Goal: Contribute content: Contribute content

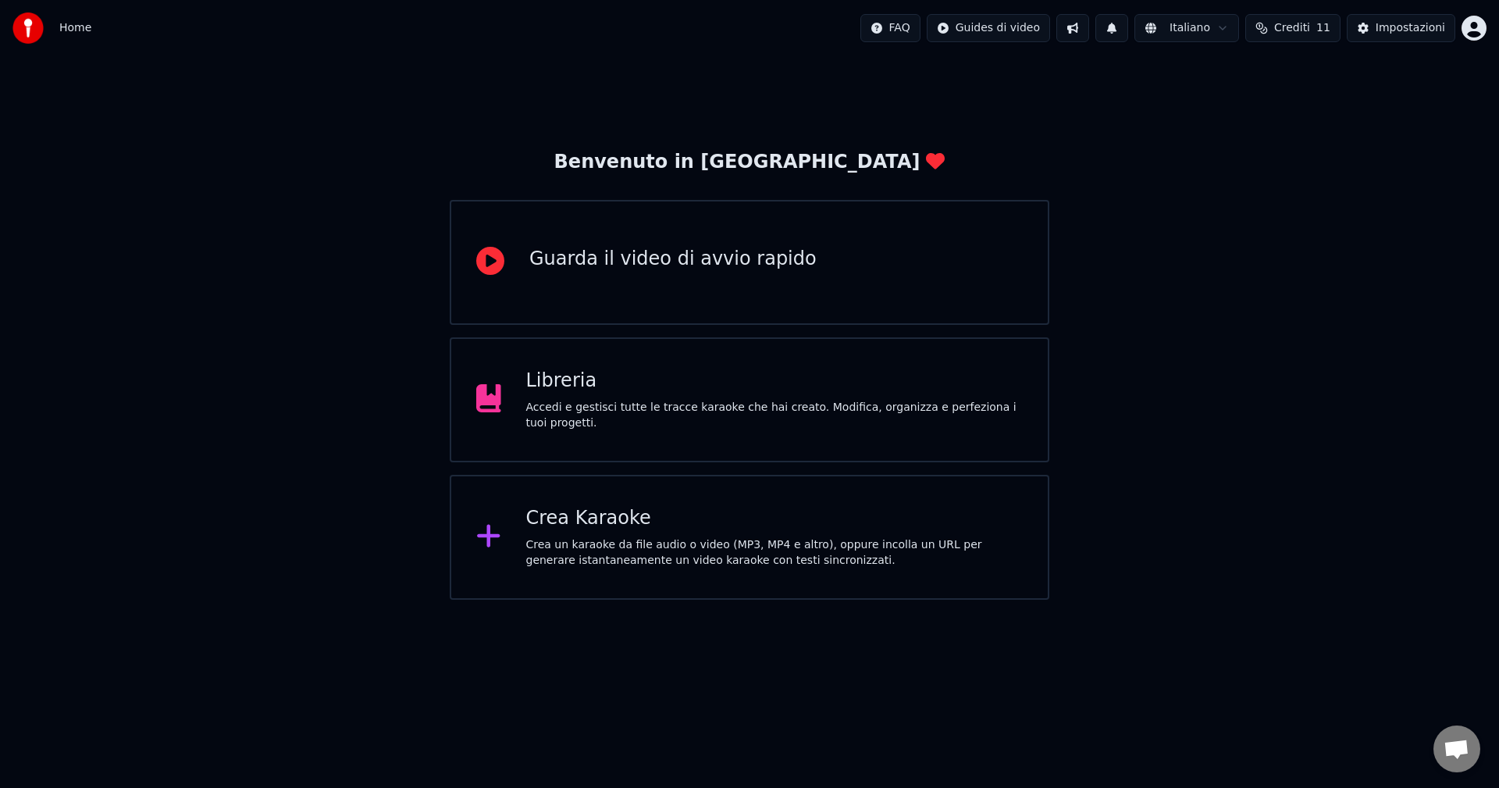
click at [611, 393] on div "Libreria" at bounding box center [774, 380] width 497 height 25
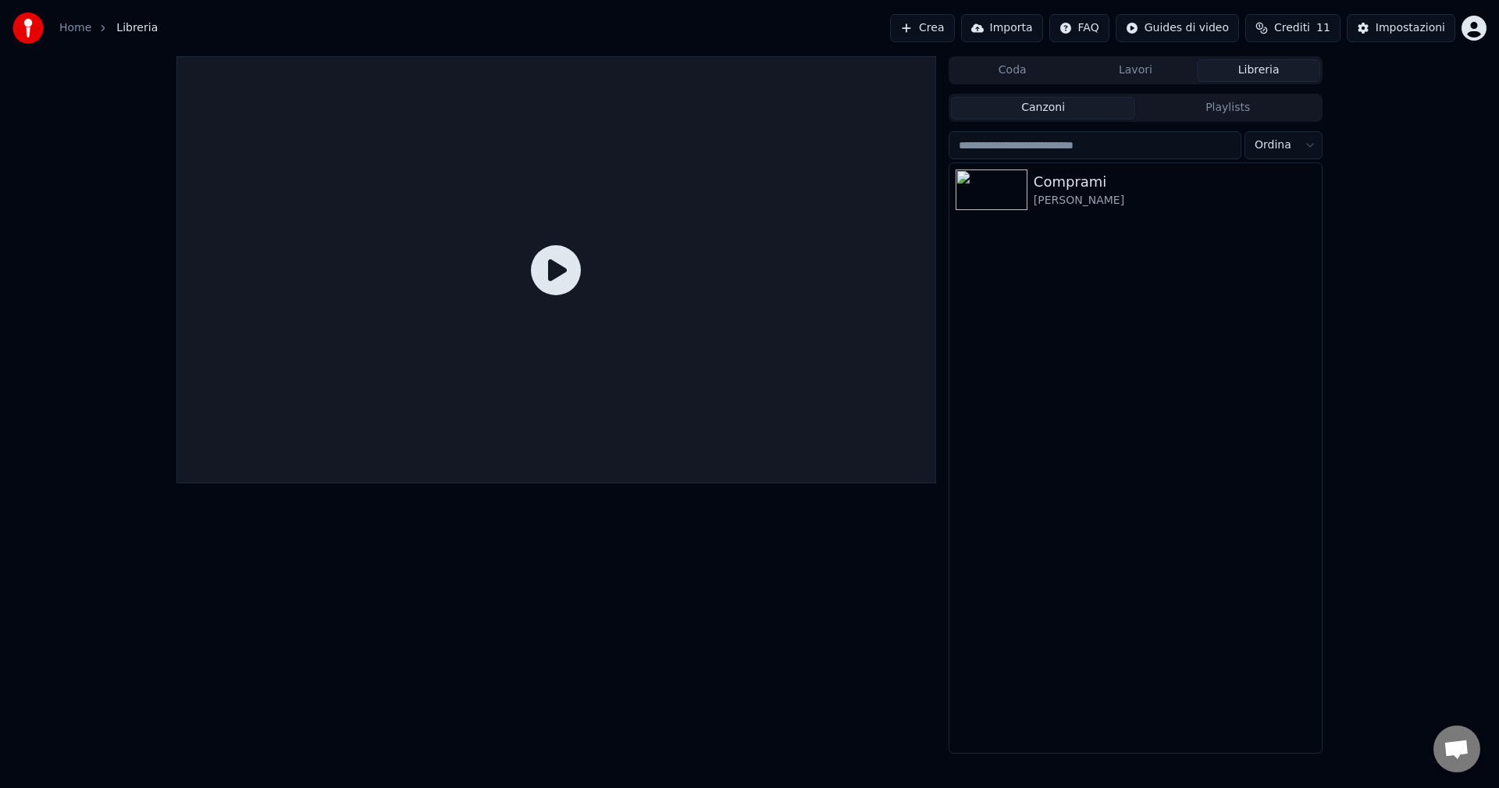
click at [952, 32] on button "Crea" at bounding box center [922, 28] width 64 height 28
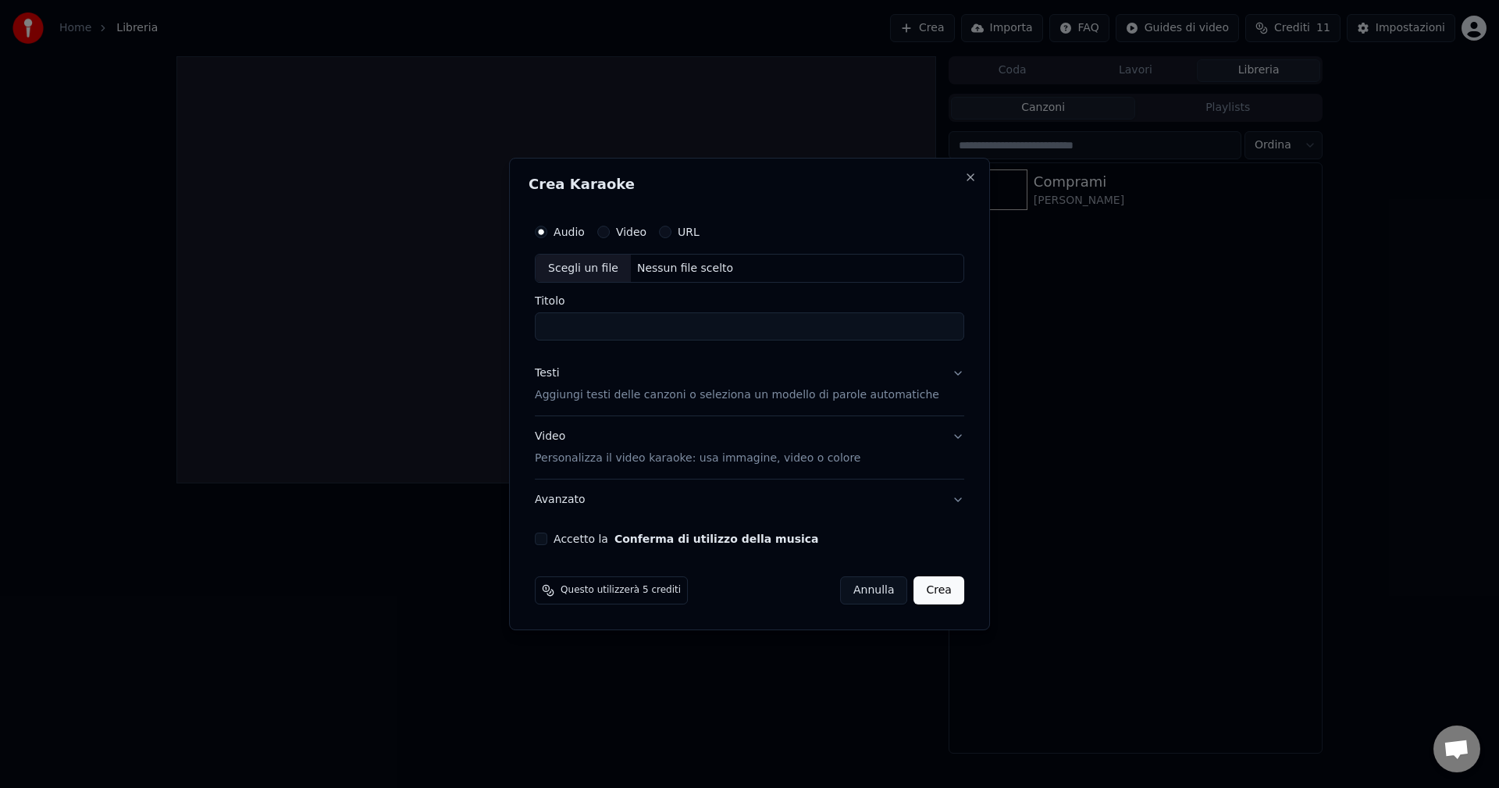
click at [598, 269] on div "Scegli un file" at bounding box center [583, 269] width 95 height 28
type input "**********"
click at [810, 462] on p "Personalizza il video karaoke: usa immagine, video o colore" at bounding box center [698, 458] width 326 height 16
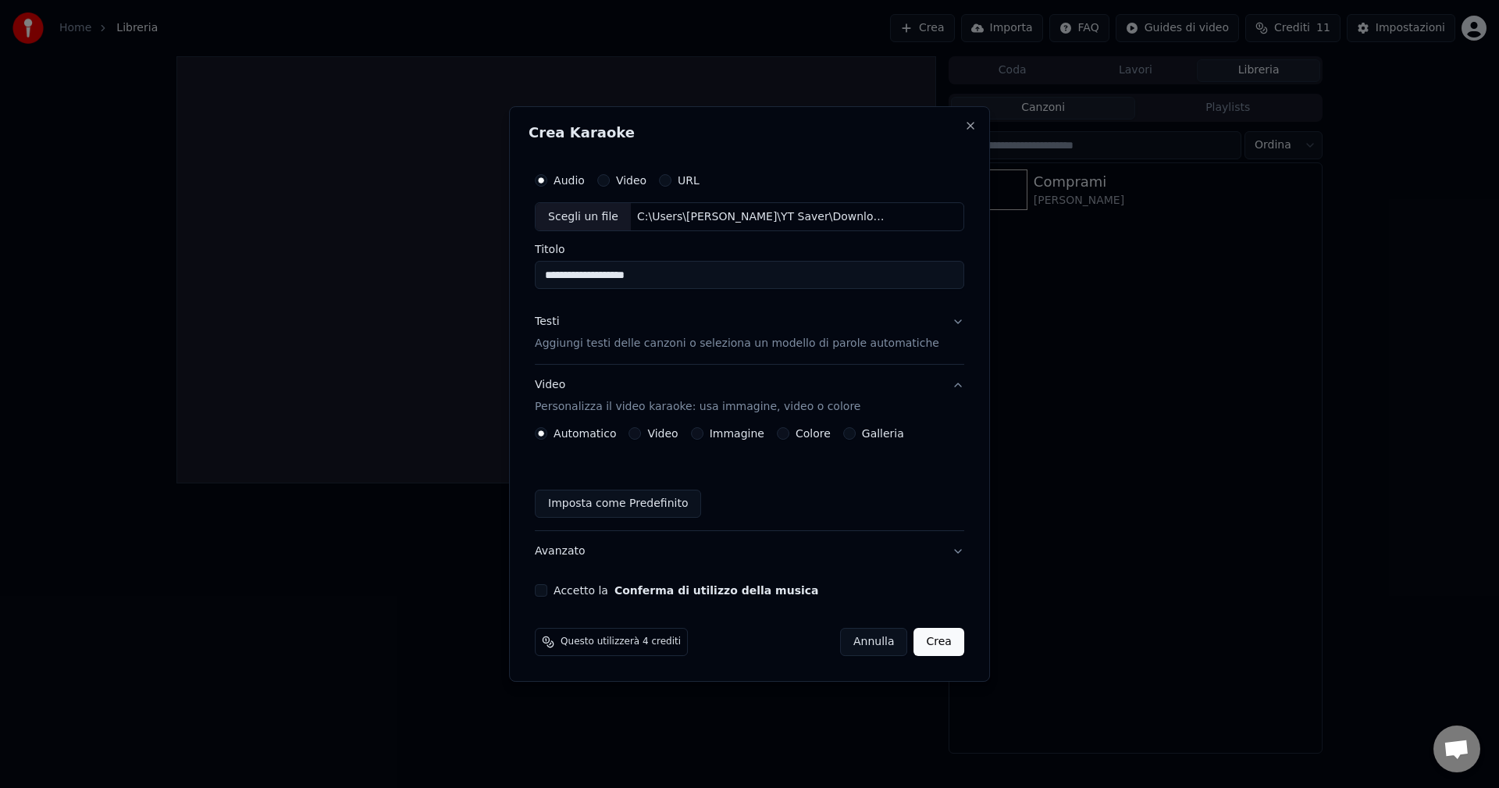
click at [803, 496] on div "Imposta come Predefinito" at bounding box center [749, 503] width 429 height 28
click at [547, 592] on button "Accetto la Conferma di utilizzo della musica" at bounding box center [541, 590] width 12 height 12
click at [558, 326] on div "Testi" at bounding box center [547, 323] width 24 height 16
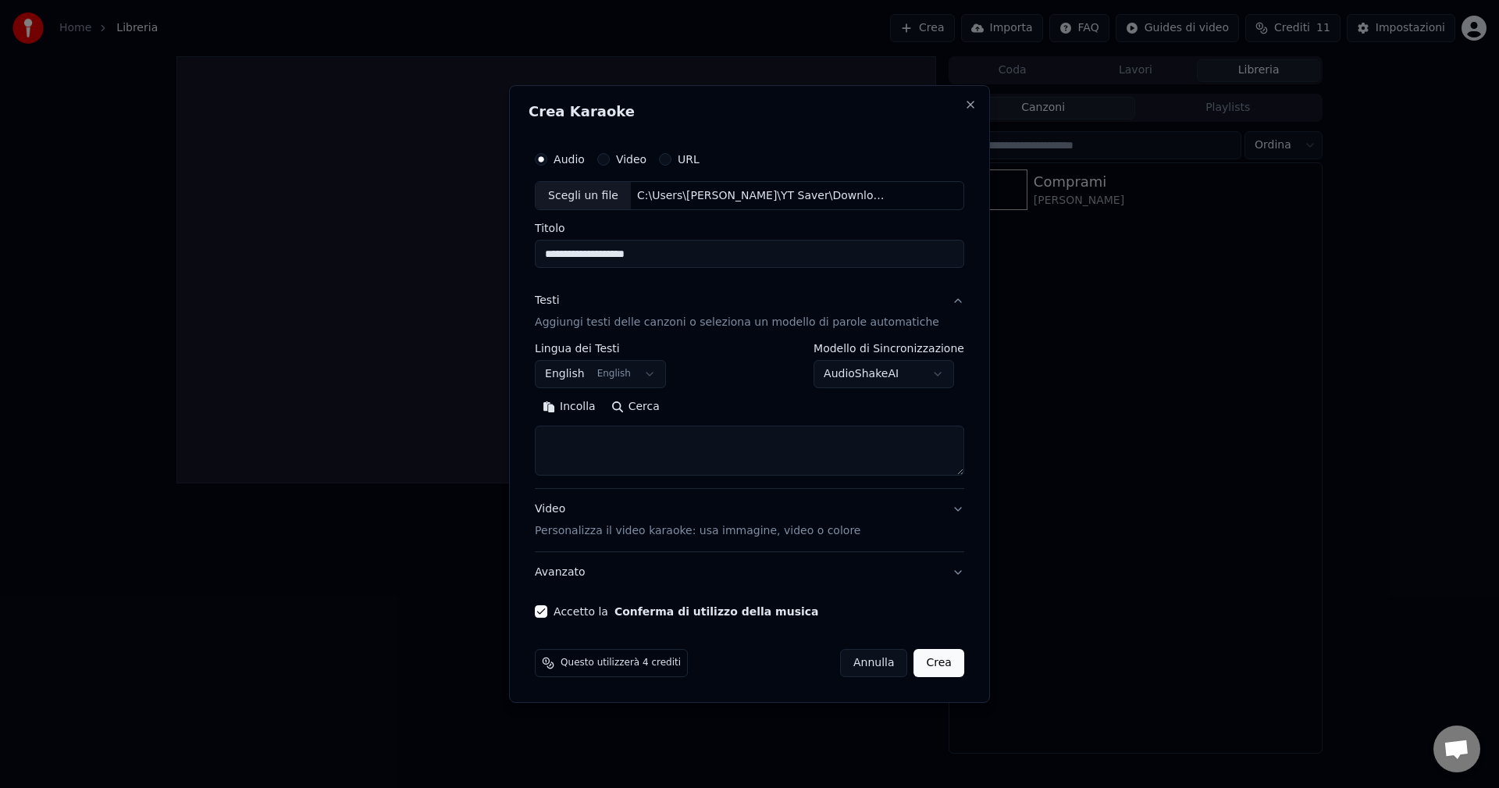
click at [589, 373] on button "English English" at bounding box center [600, 375] width 131 height 28
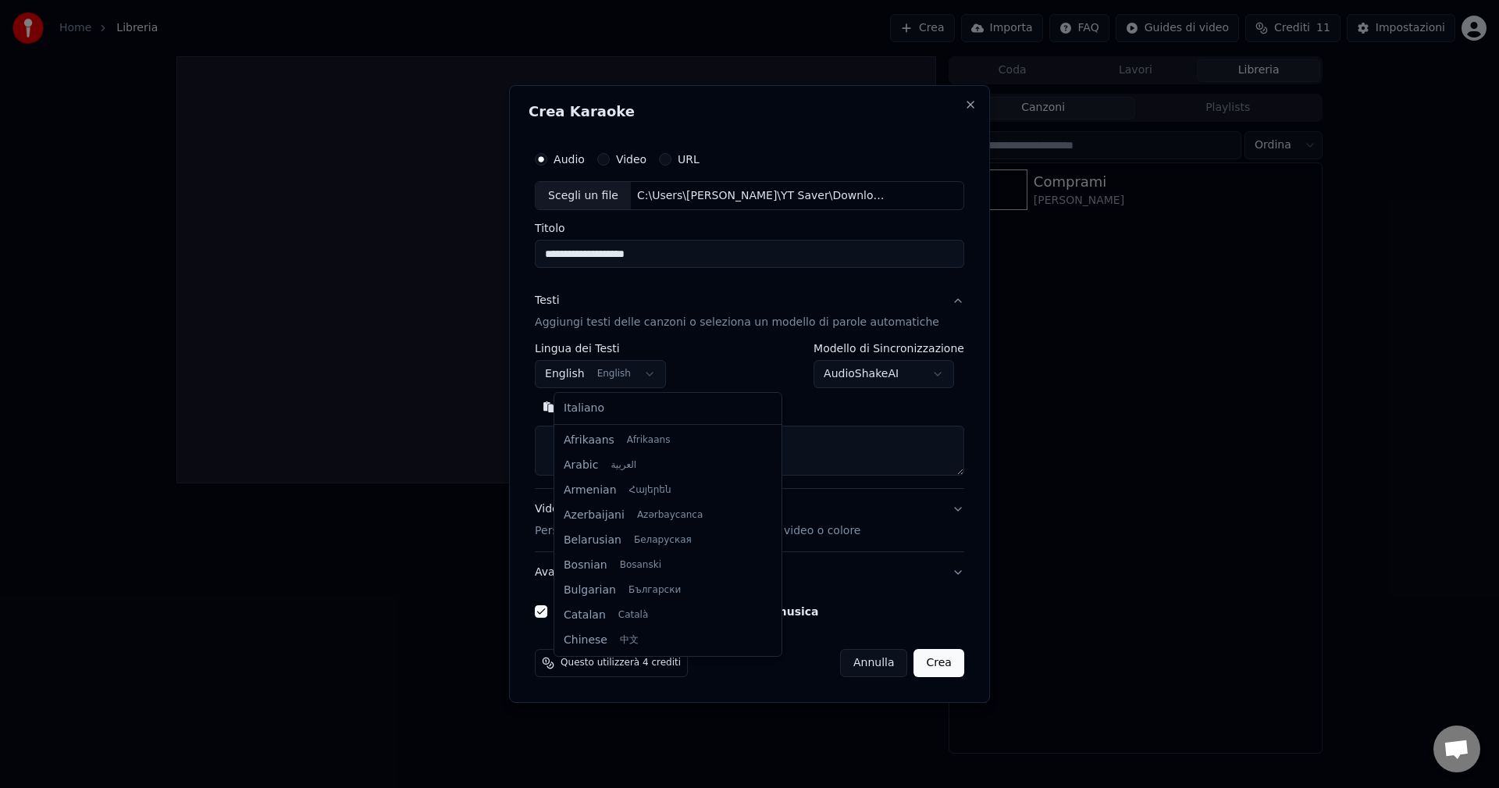
scroll to position [125, 0]
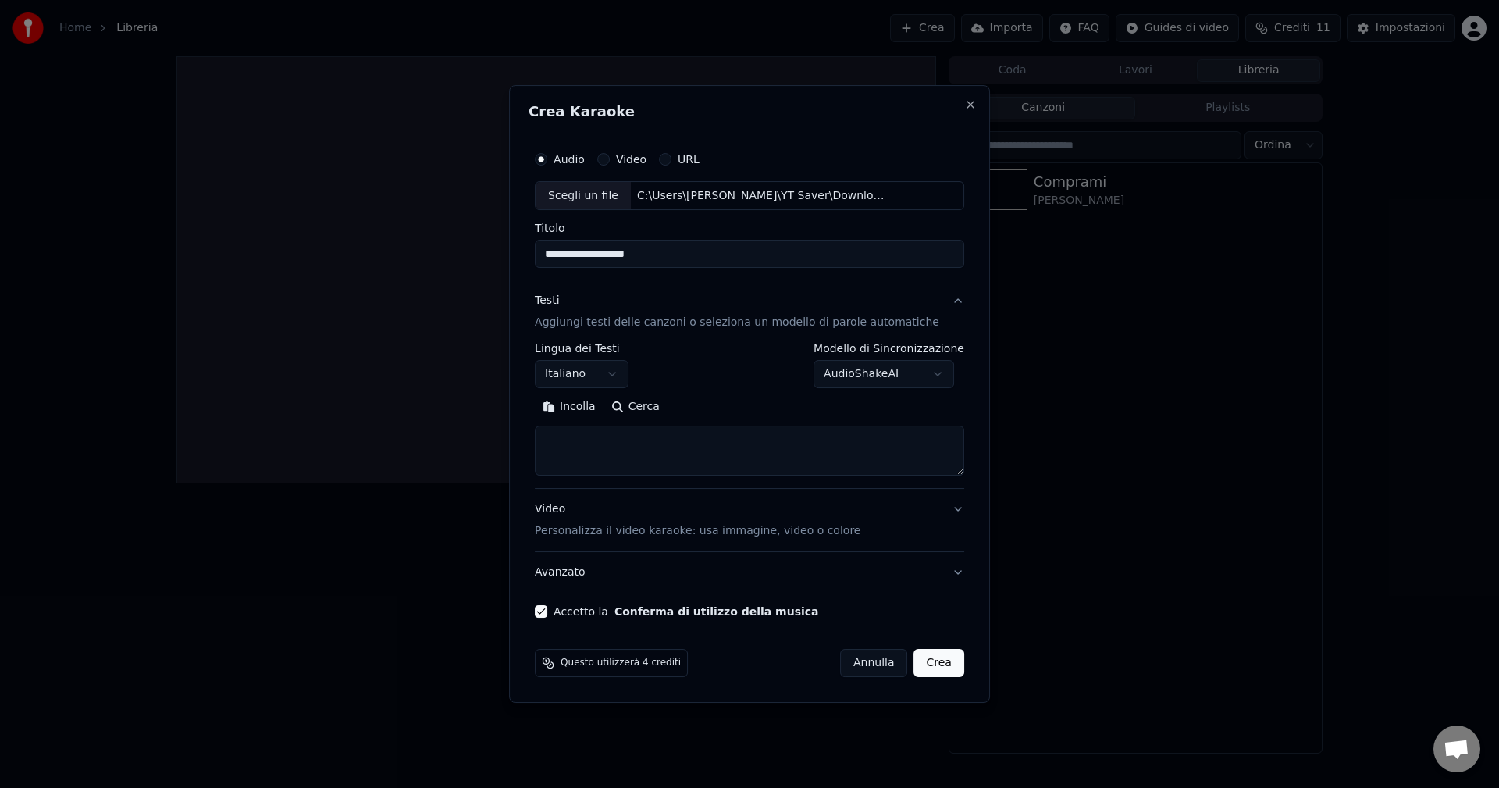
click at [656, 407] on button "Cerca" at bounding box center [635, 407] width 64 height 25
click at [930, 671] on button "Crea" at bounding box center [939, 663] width 50 height 28
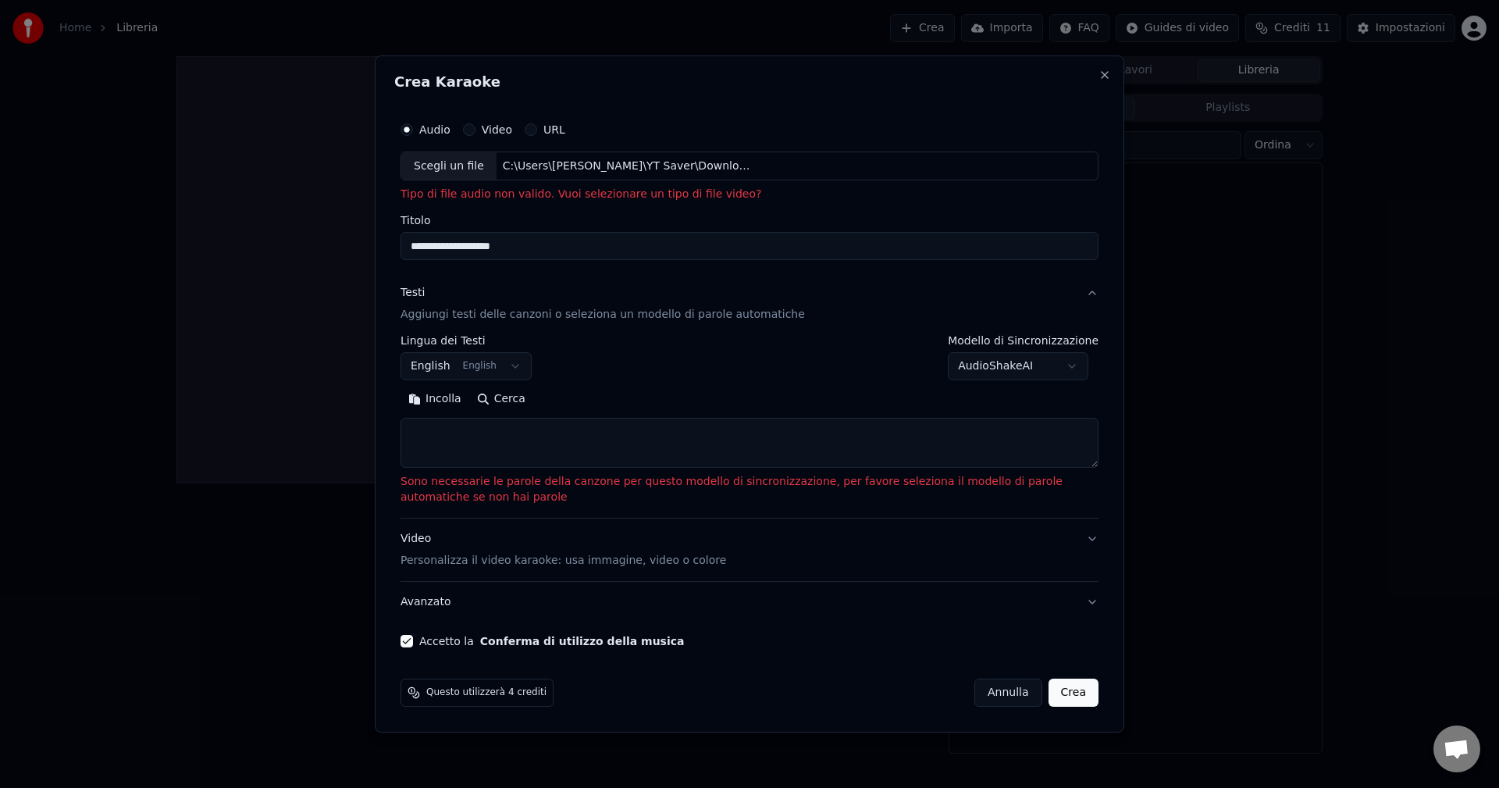
click at [429, 167] on div "Scegli un file" at bounding box center [448, 166] width 95 height 28
click at [457, 169] on div "Scegli un file" at bounding box center [448, 166] width 95 height 28
click at [450, 176] on div "Scegli un file" at bounding box center [448, 166] width 95 height 28
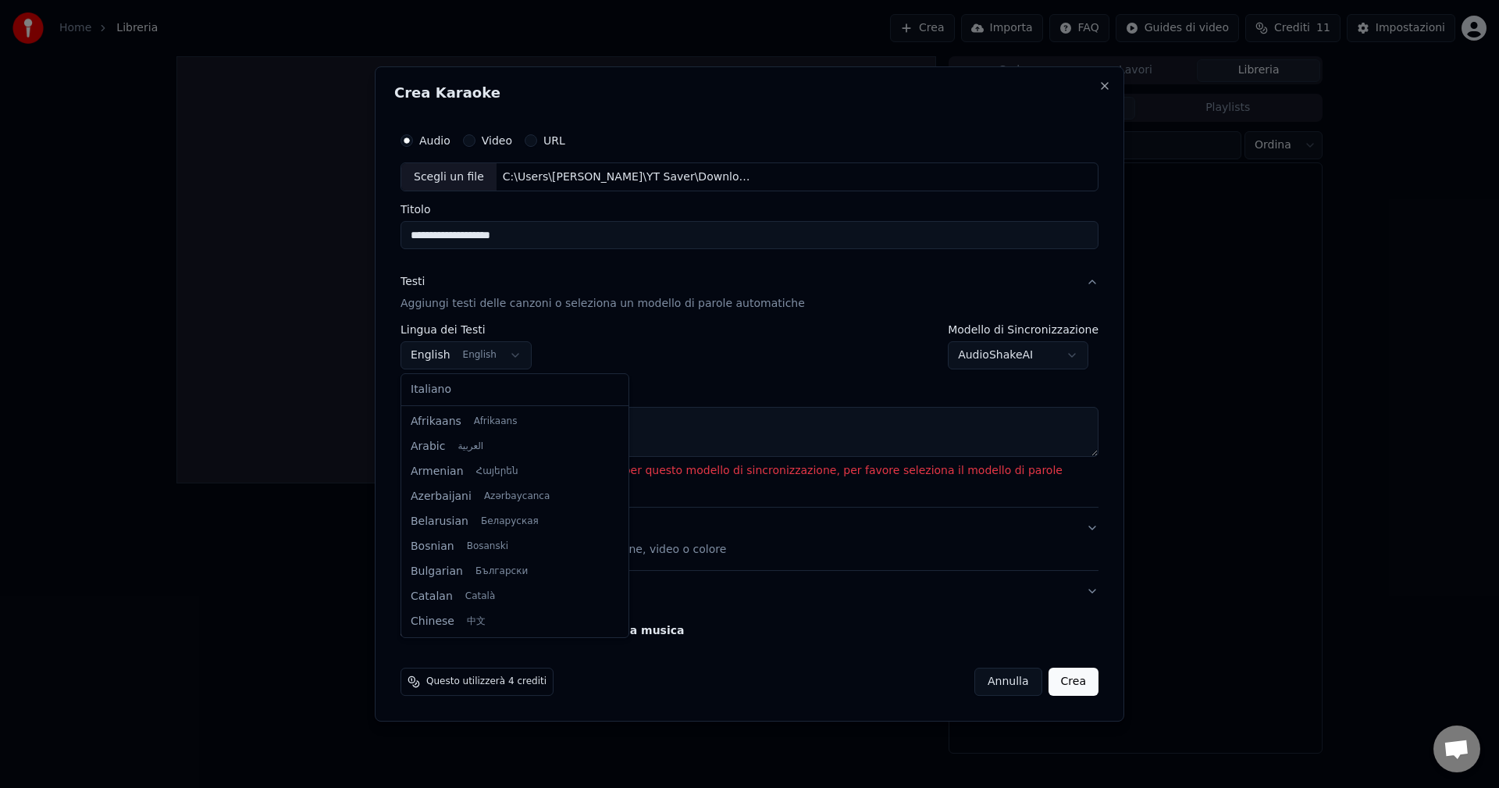
click at [418, 355] on body "**********" at bounding box center [749, 394] width 1499 height 788
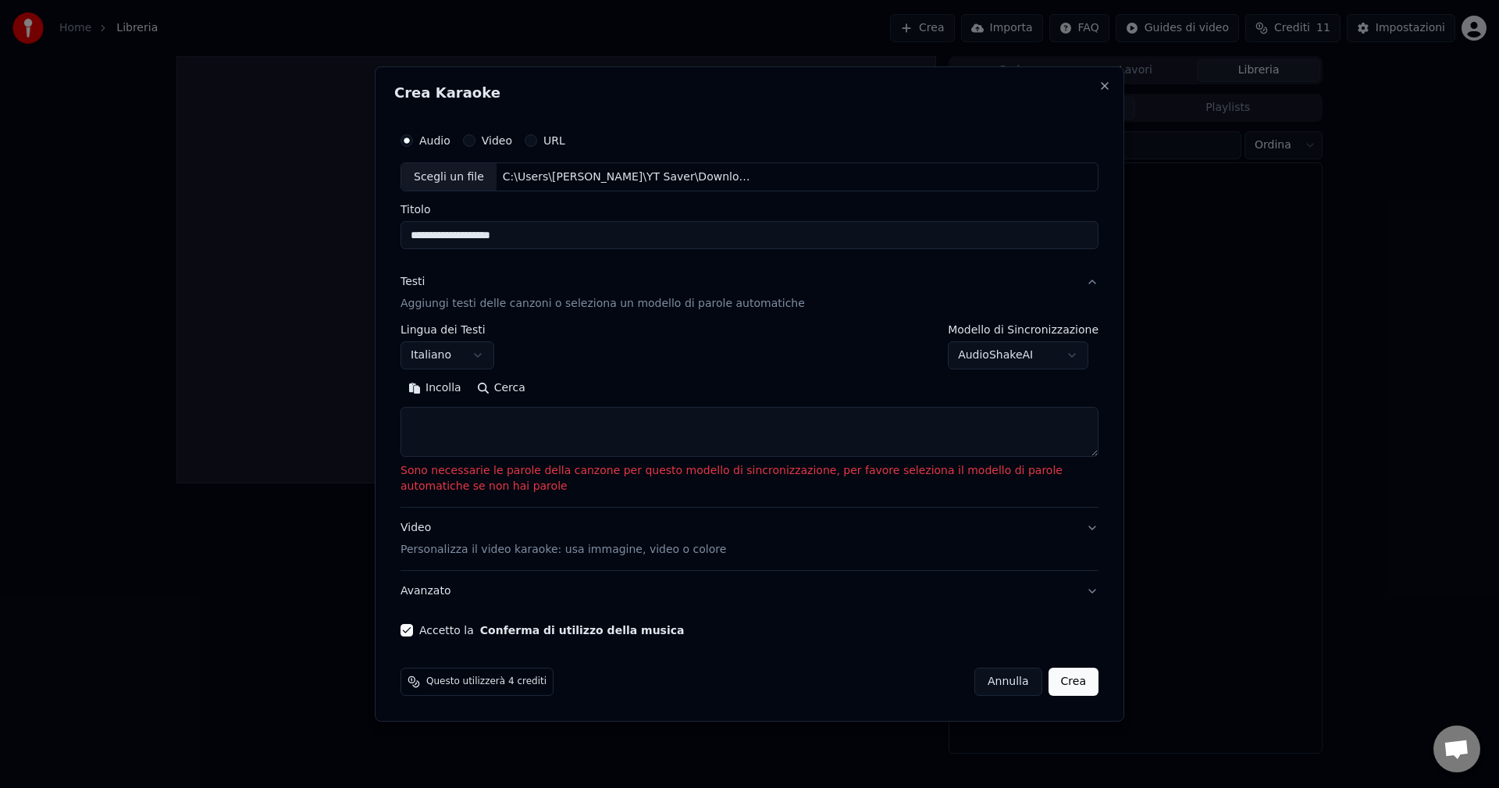
click at [498, 392] on button "Cerca" at bounding box center [501, 388] width 64 height 25
click at [504, 384] on button "Cerca" at bounding box center [501, 388] width 64 height 25
click at [1095, 454] on textarea at bounding box center [749, 433] width 698 height 50
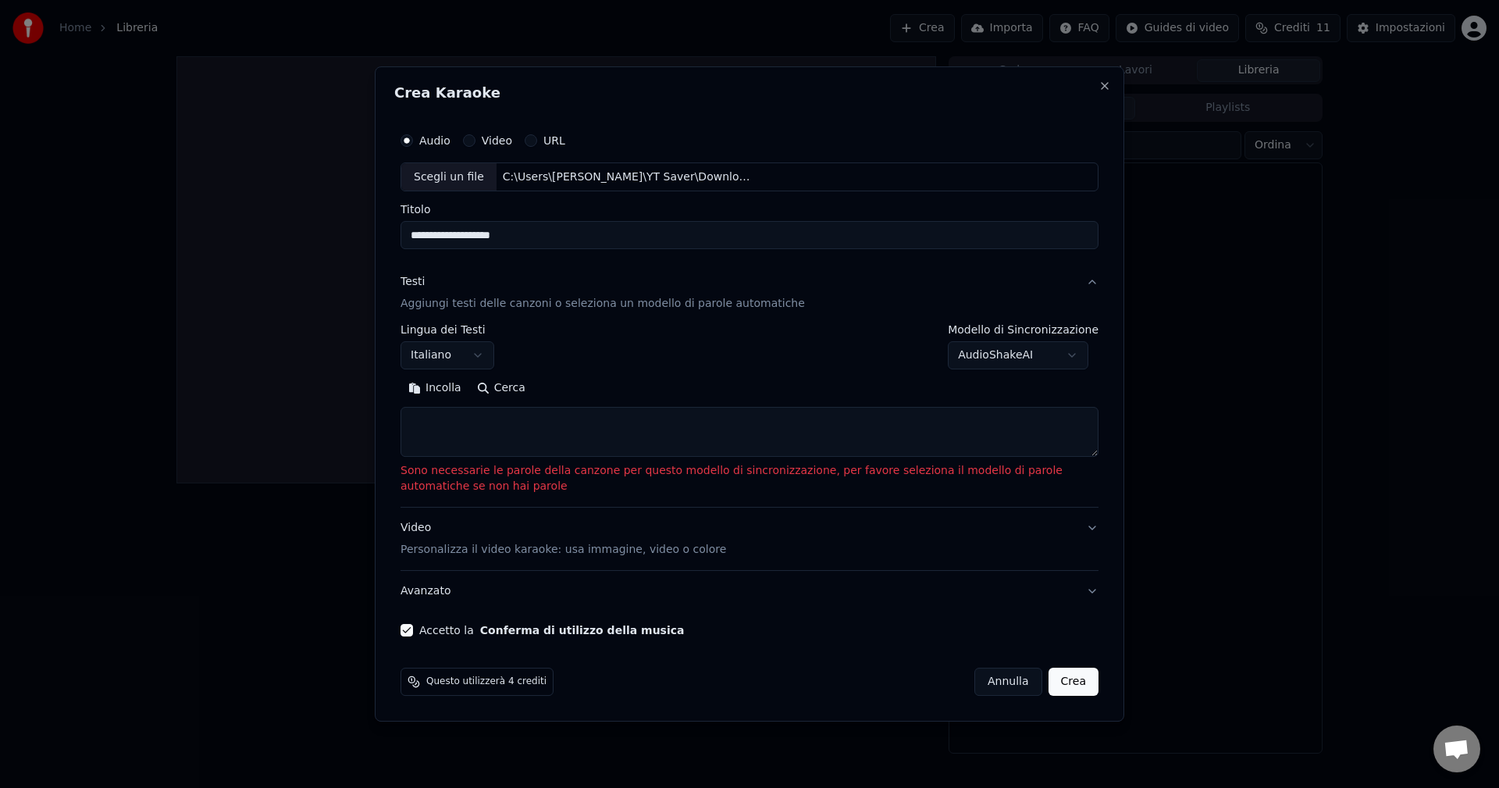
click at [1007, 449] on textarea at bounding box center [749, 433] width 698 height 50
click at [1077, 680] on button "Crea" at bounding box center [1073, 681] width 50 height 28
select select "**"
click at [463, 430] on textarea at bounding box center [749, 433] width 698 height 50
paste textarea "**********"
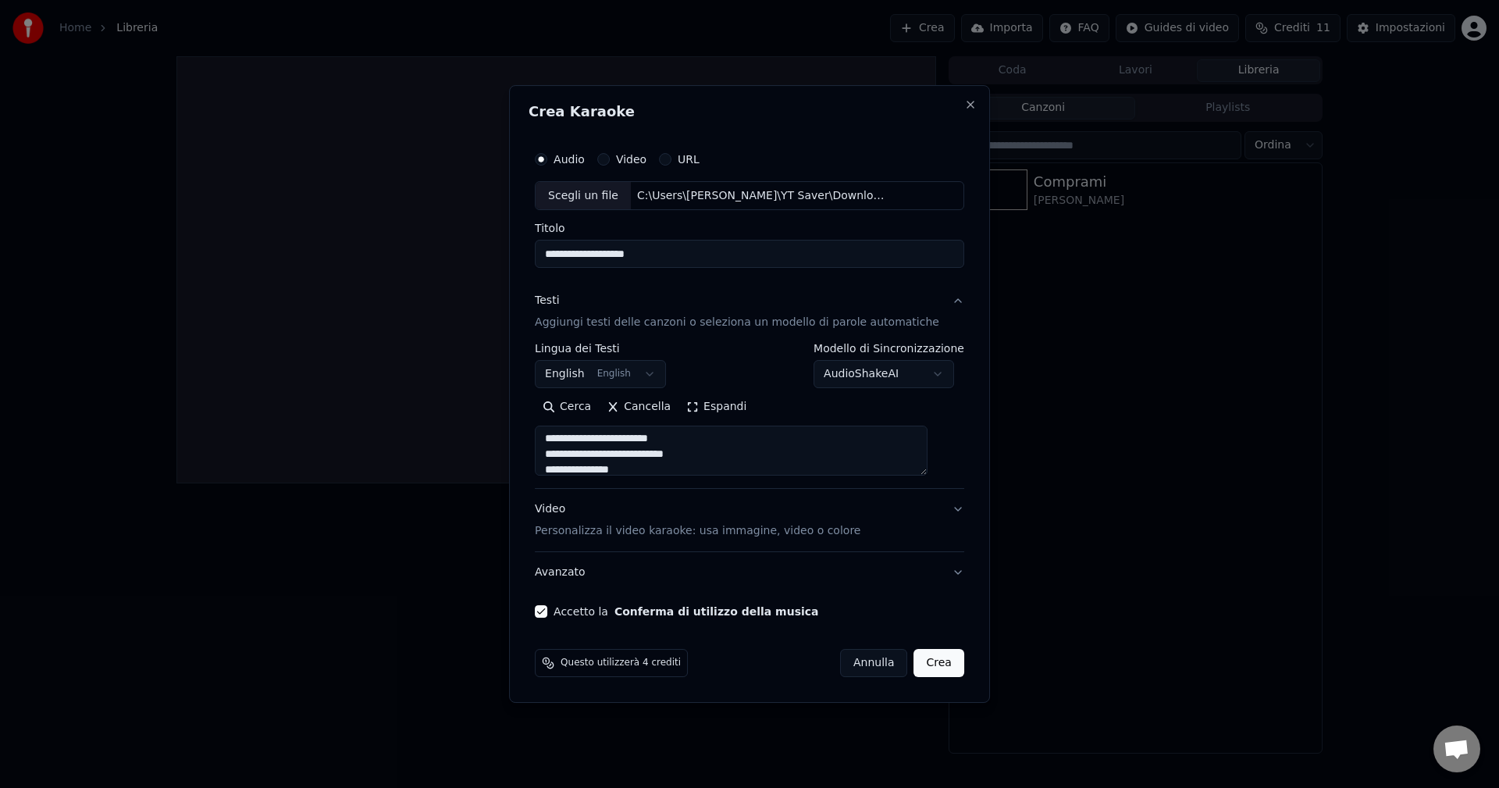
scroll to position [0, 0]
type textarea "**********"
click at [919, 665] on button "Crea" at bounding box center [939, 663] width 50 height 28
select select "**"
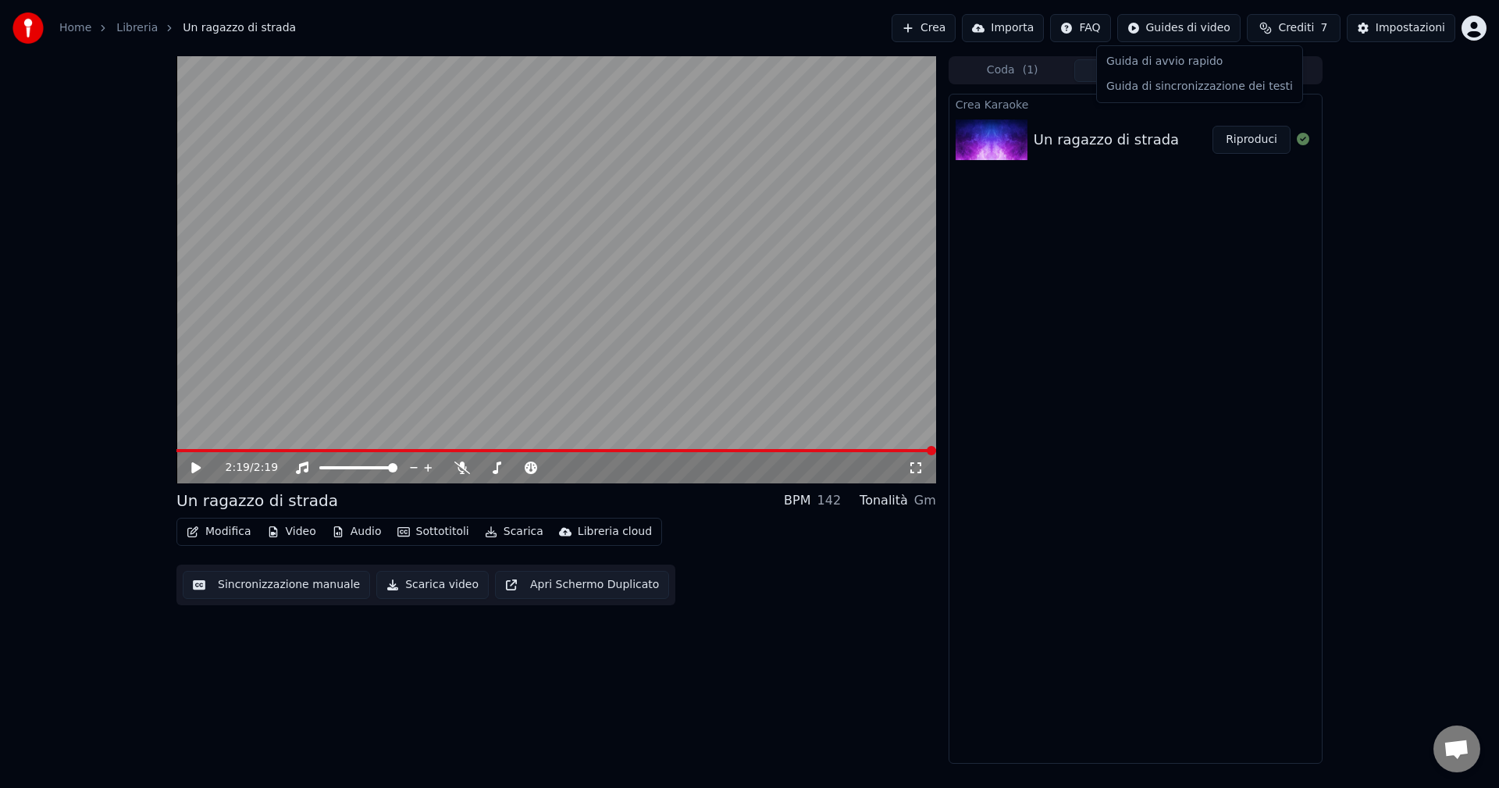
click at [1199, 25] on html "Home Libreria Un ragazzo di strada Crea Importa FAQ Guides di video Crediti 7 I…" at bounding box center [749, 394] width 1499 height 788
click at [1023, 24] on html "Home Libreria Un ragazzo di strada Crea Importa FAQ Guides di video Crediti 7 I…" at bounding box center [749, 394] width 1499 height 788
click at [1015, 28] on button "Importa" at bounding box center [1003, 28] width 82 height 28
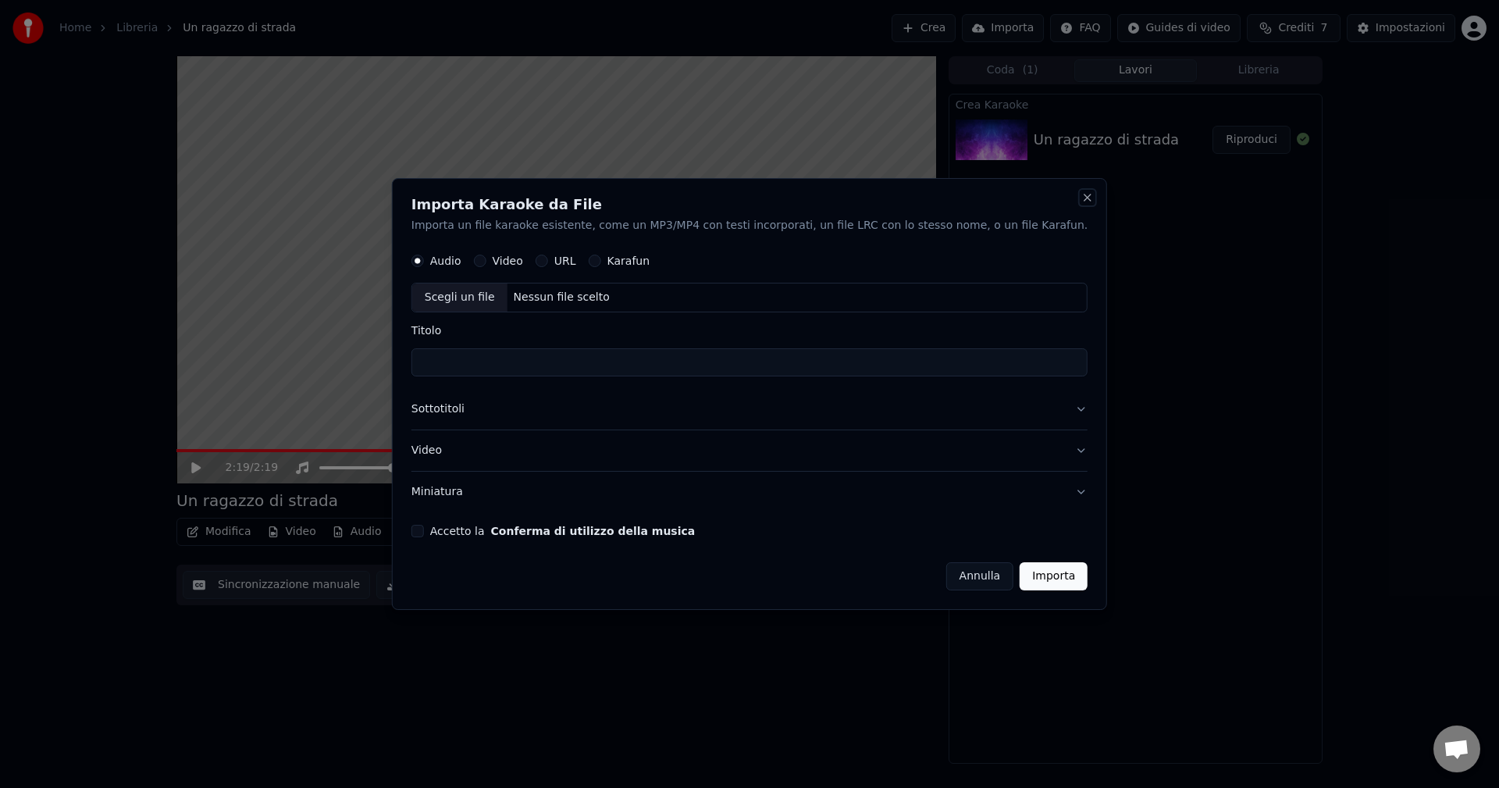
click at [1081, 201] on button "Close" at bounding box center [1087, 197] width 12 height 12
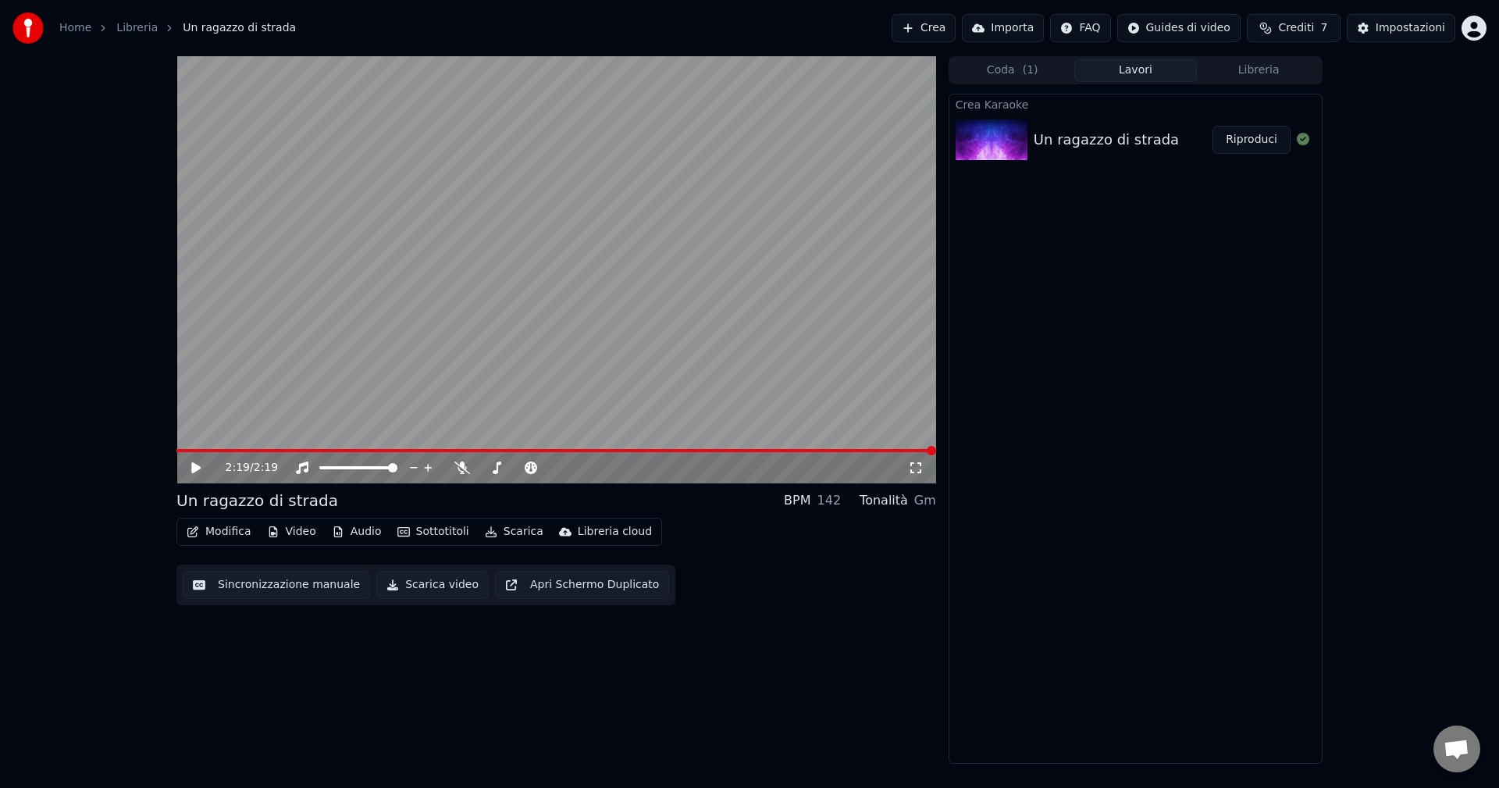
click at [1094, 312] on div "[PERSON_NAME] Un ragazzo di strada Riproduci" at bounding box center [1136, 429] width 374 height 670
click at [860, 330] on video at bounding box center [556, 269] width 760 height 427
click at [194, 469] on icon at bounding box center [196, 467] width 8 height 9
click at [952, 29] on button "Crea" at bounding box center [924, 28] width 64 height 28
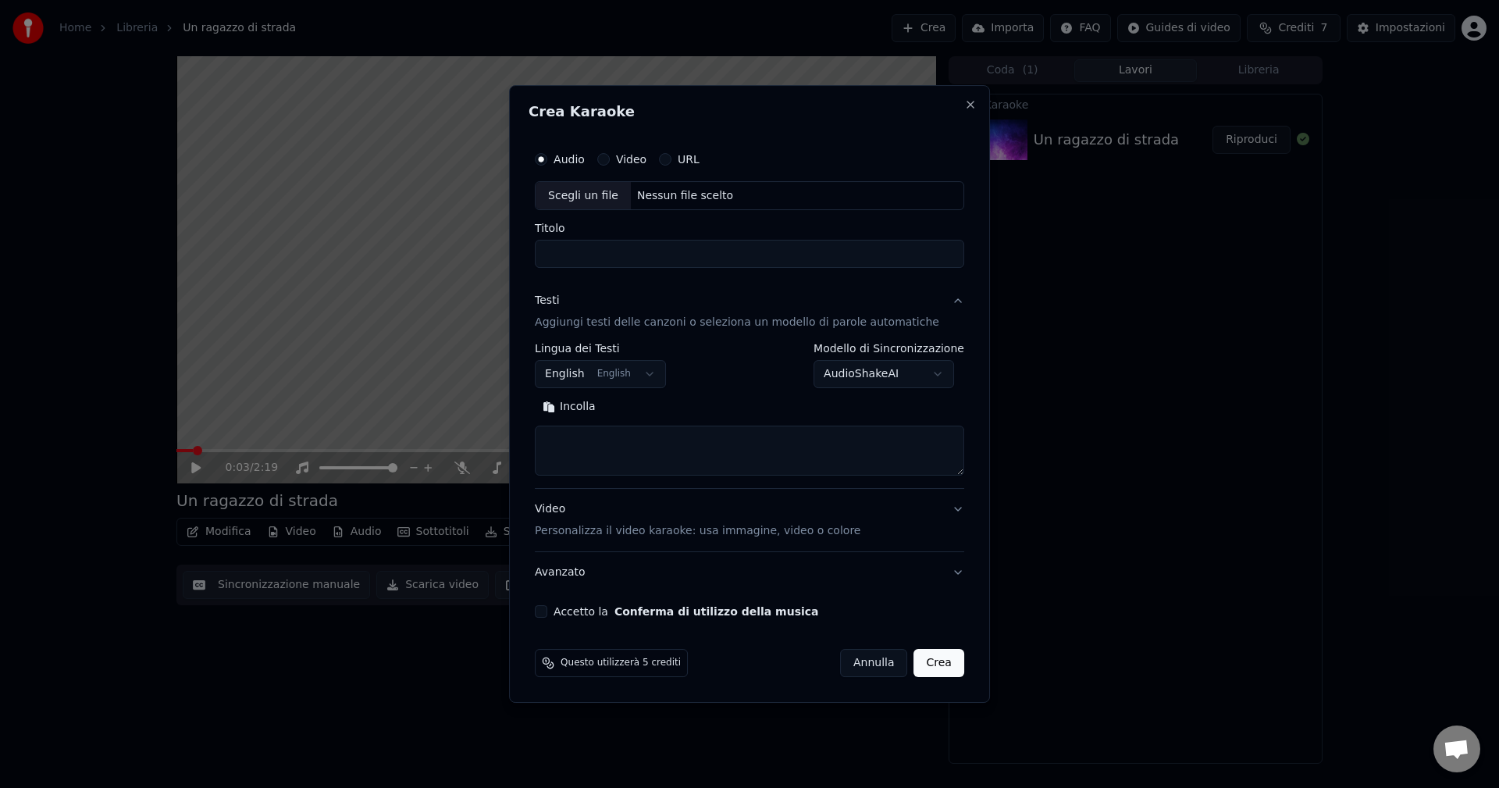
select select
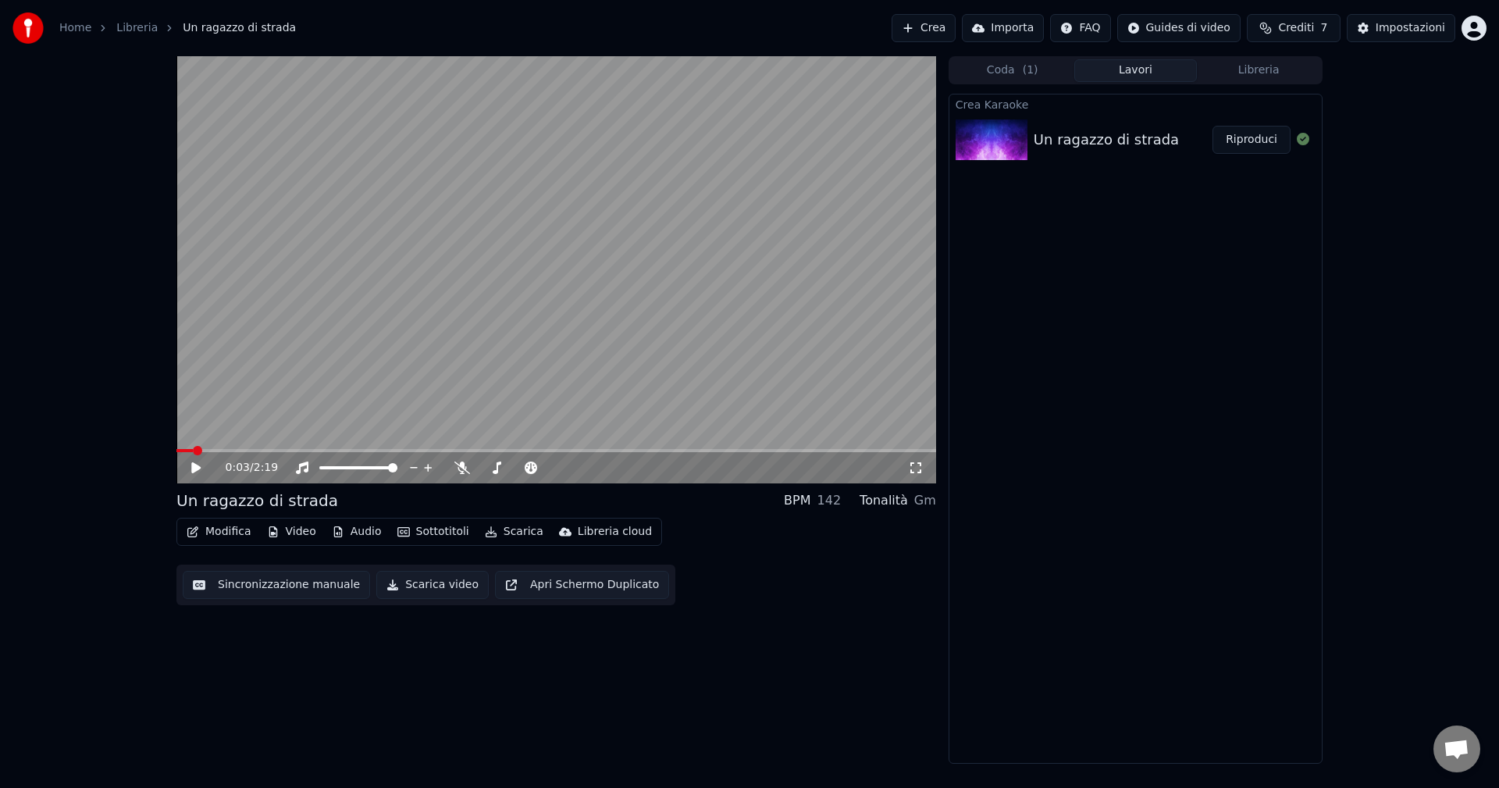
click at [1020, 30] on button "Importa" at bounding box center [1003, 28] width 82 height 28
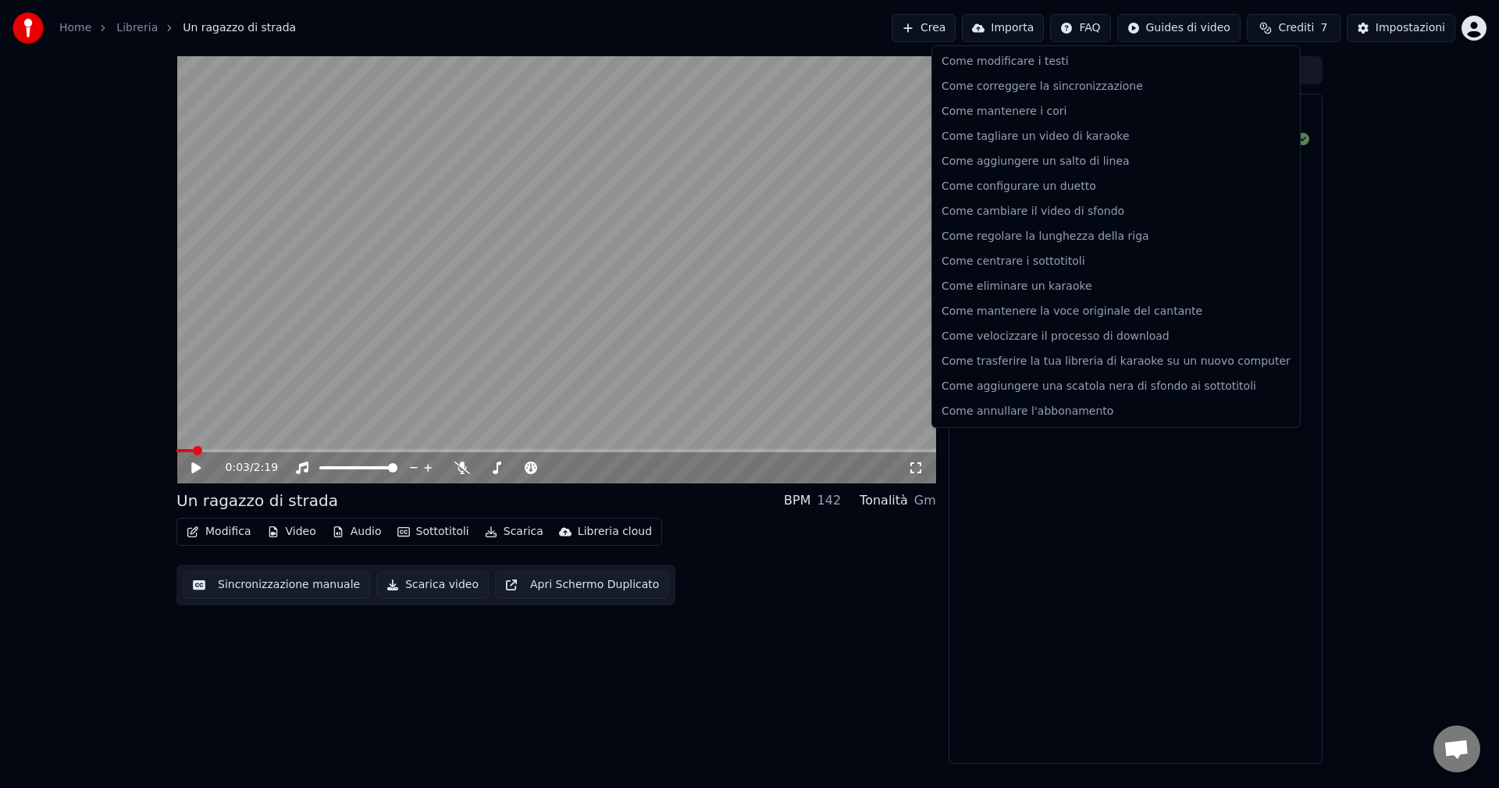
click at [1091, 35] on html "Home Libreria Un ragazzo di strada Crea Importa FAQ Guides di video Crediti 7 I…" at bounding box center [749, 394] width 1499 height 788
click at [1098, 34] on html "Home Libreria Un ragazzo di strada Crea Importa FAQ Guides di video Crediti 7 I…" at bounding box center [749, 394] width 1499 height 788
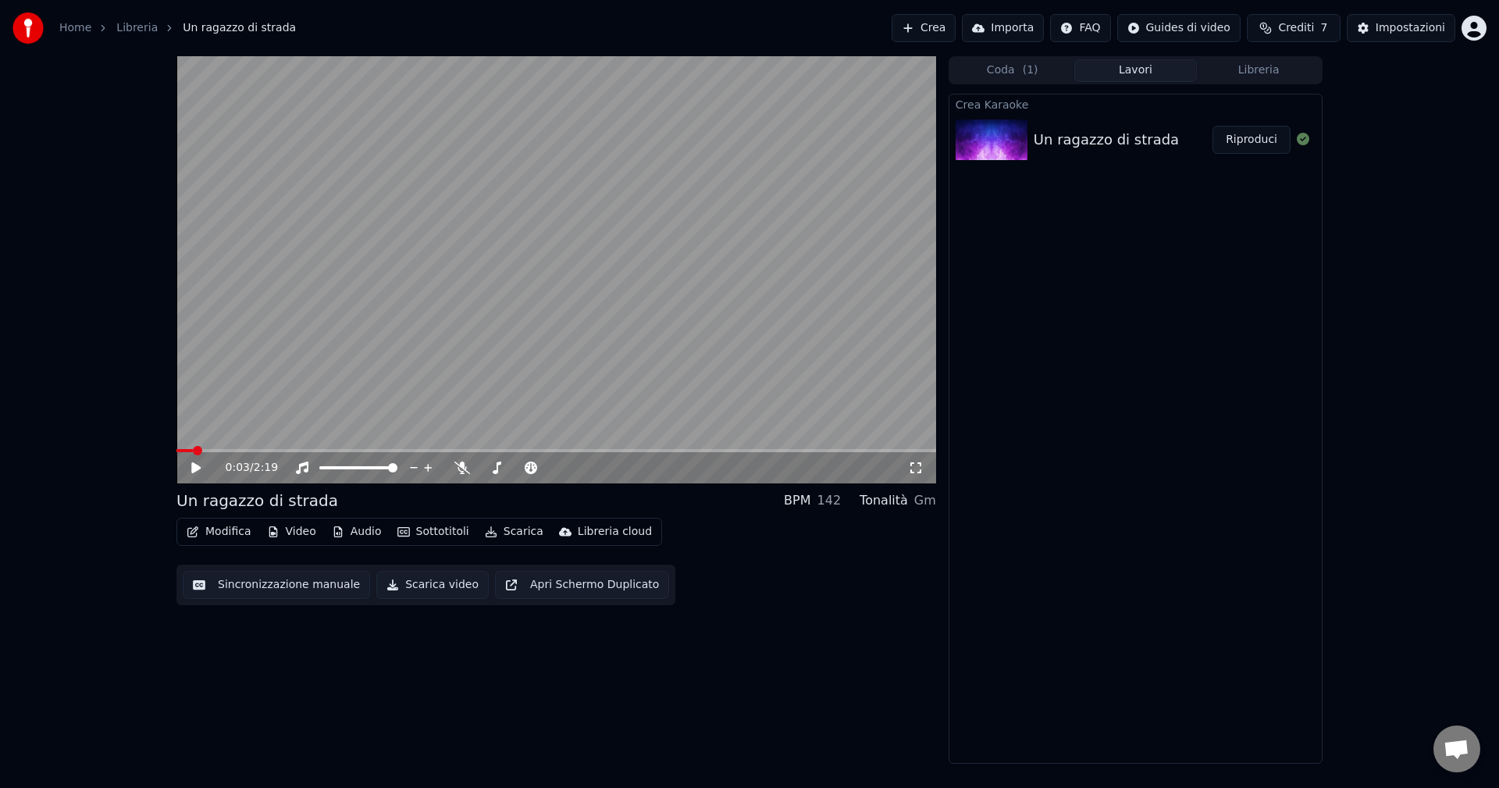
click at [1196, 30] on html "Home Libreria Un ragazzo di strada Crea Importa FAQ Guides di video Crediti 7 I…" at bounding box center [749, 394] width 1499 height 788
click at [1198, 29] on html "Home Libreria Un ragazzo di strada Crea Importa FAQ Guides di video Crediti 7 I…" at bounding box center [749, 394] width 1499 height 788
click at [70, 31] on link "Home" at bounding box center [75, 28] width 32 height 16
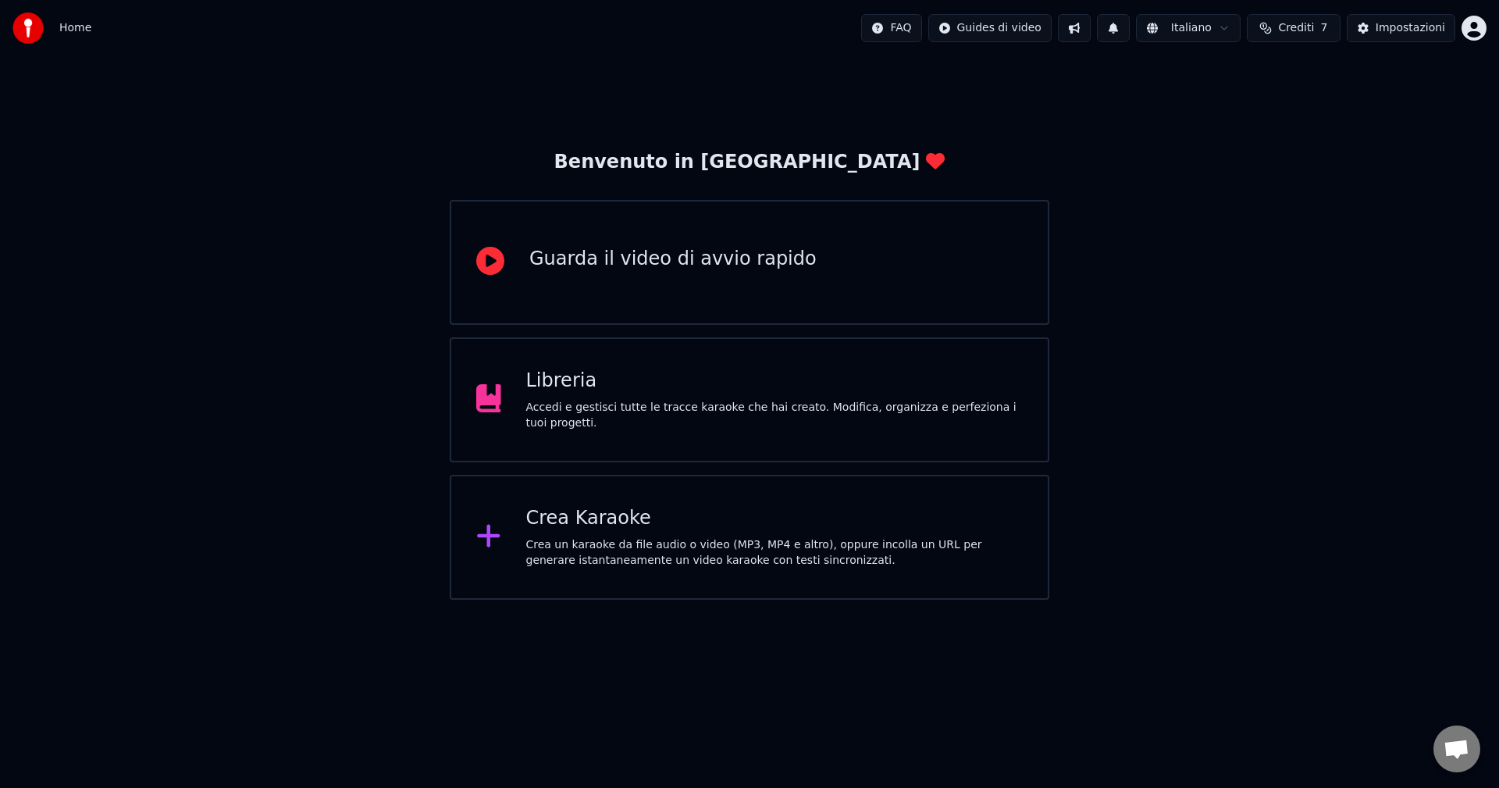
click at [671, 393] on div "Libreria" at bounding box center [774, 380] width 497 height 25
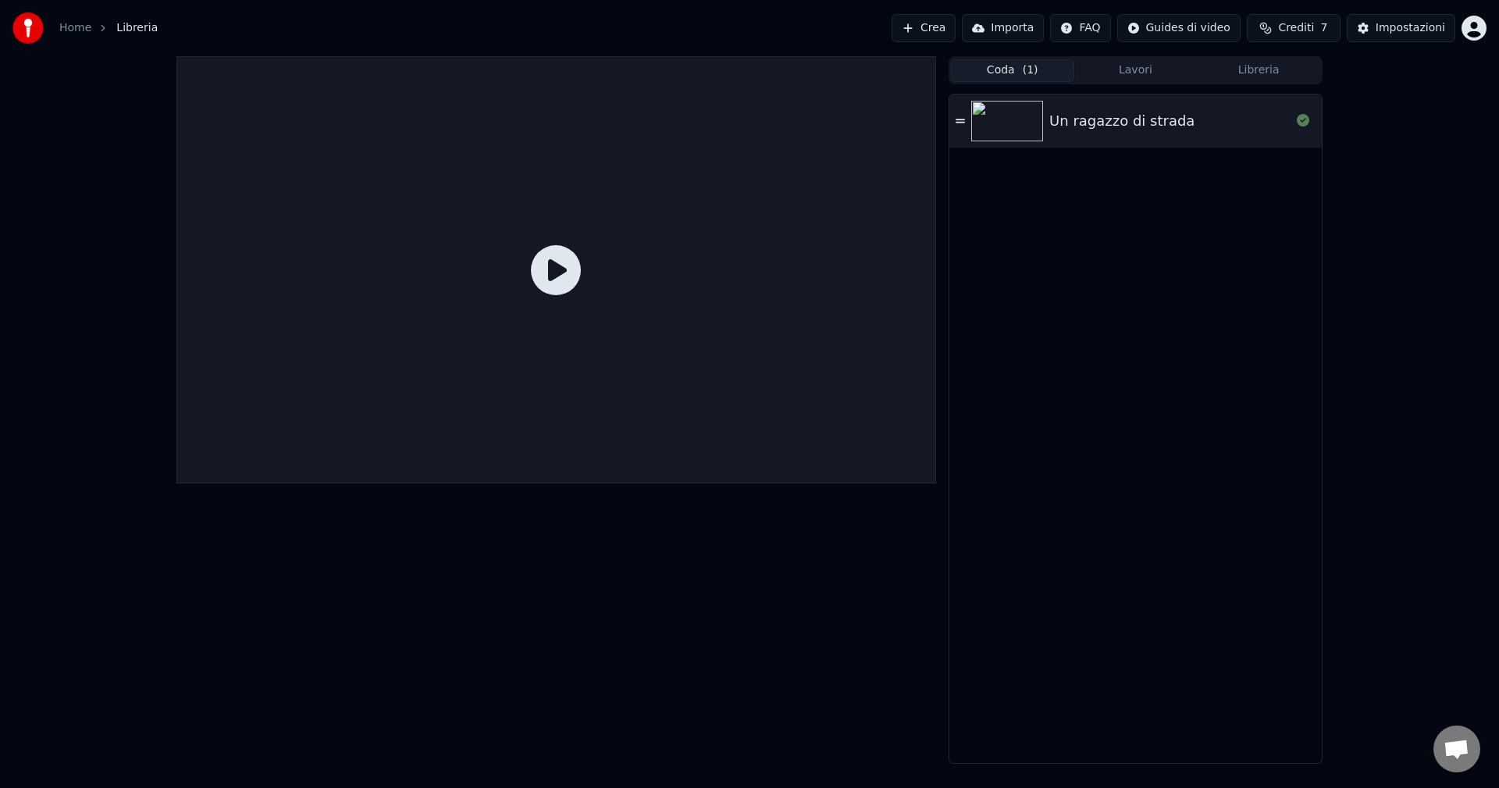
click at [995, 69] on button "Coda ( 1 )" at bounding box center [1012, 70] width 123 height 23
click at [70, 28] on link "Home" at bounding box center [75, 28] width 32 height 16
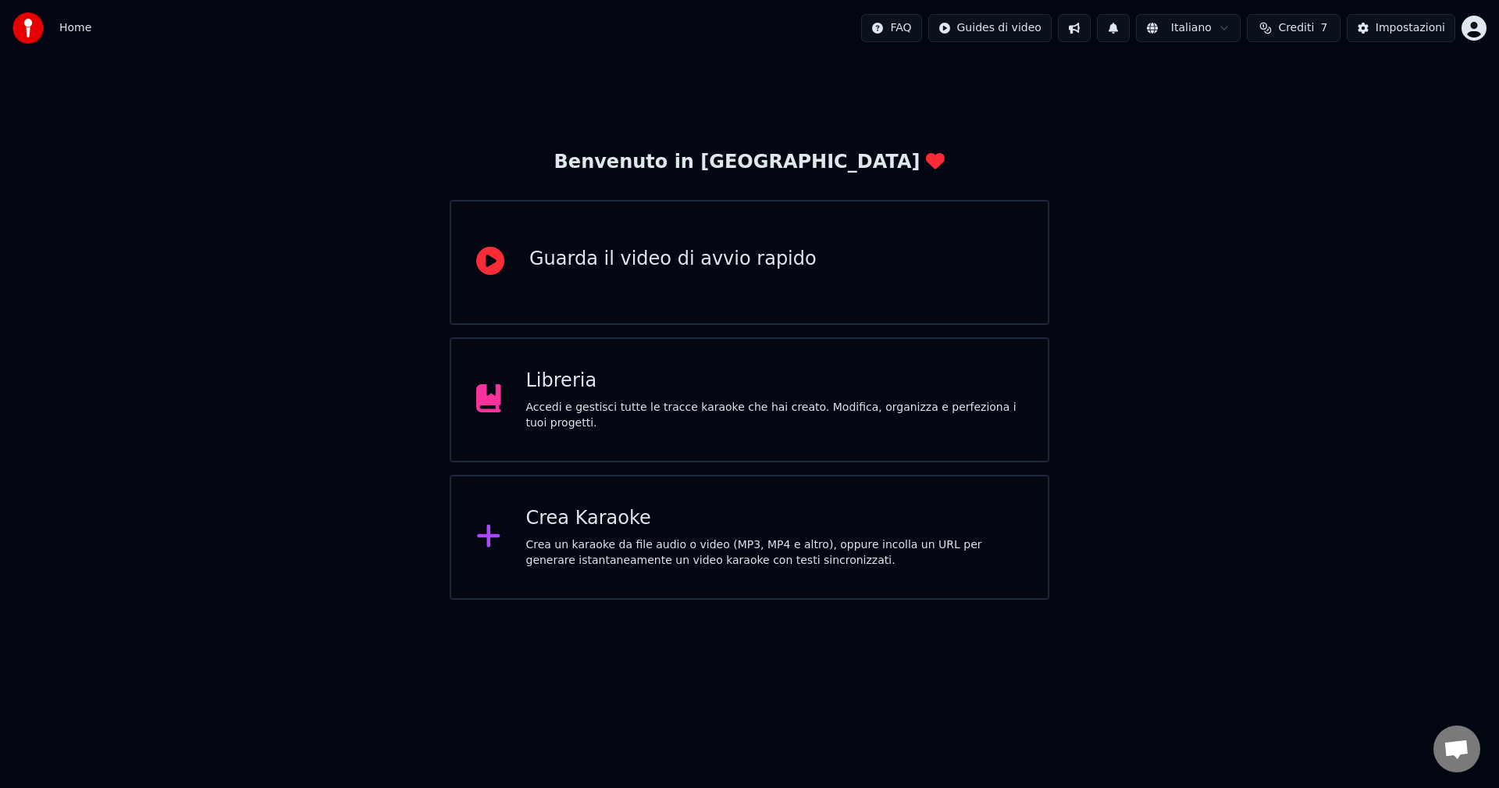
click at [618, 411] on div "Accedi e gestisci tutte le tracce karaoke che hai creato. Modifica, organizza e…" at bounding box center [774, 415] width 497 height 31
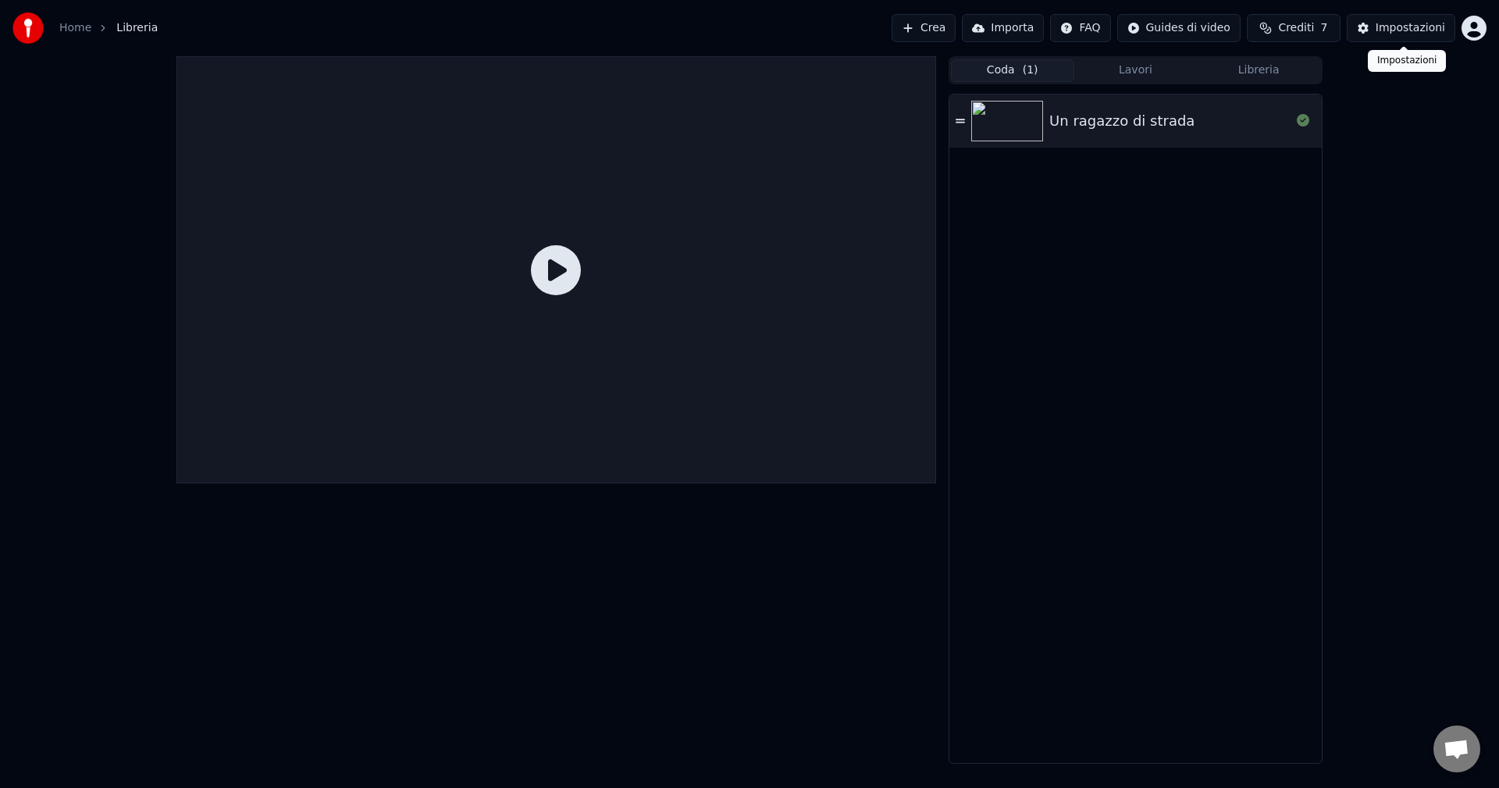
click at [1398, 23] on div "Impostazioni" at bounding box center [1410, 28] width 69 height 16
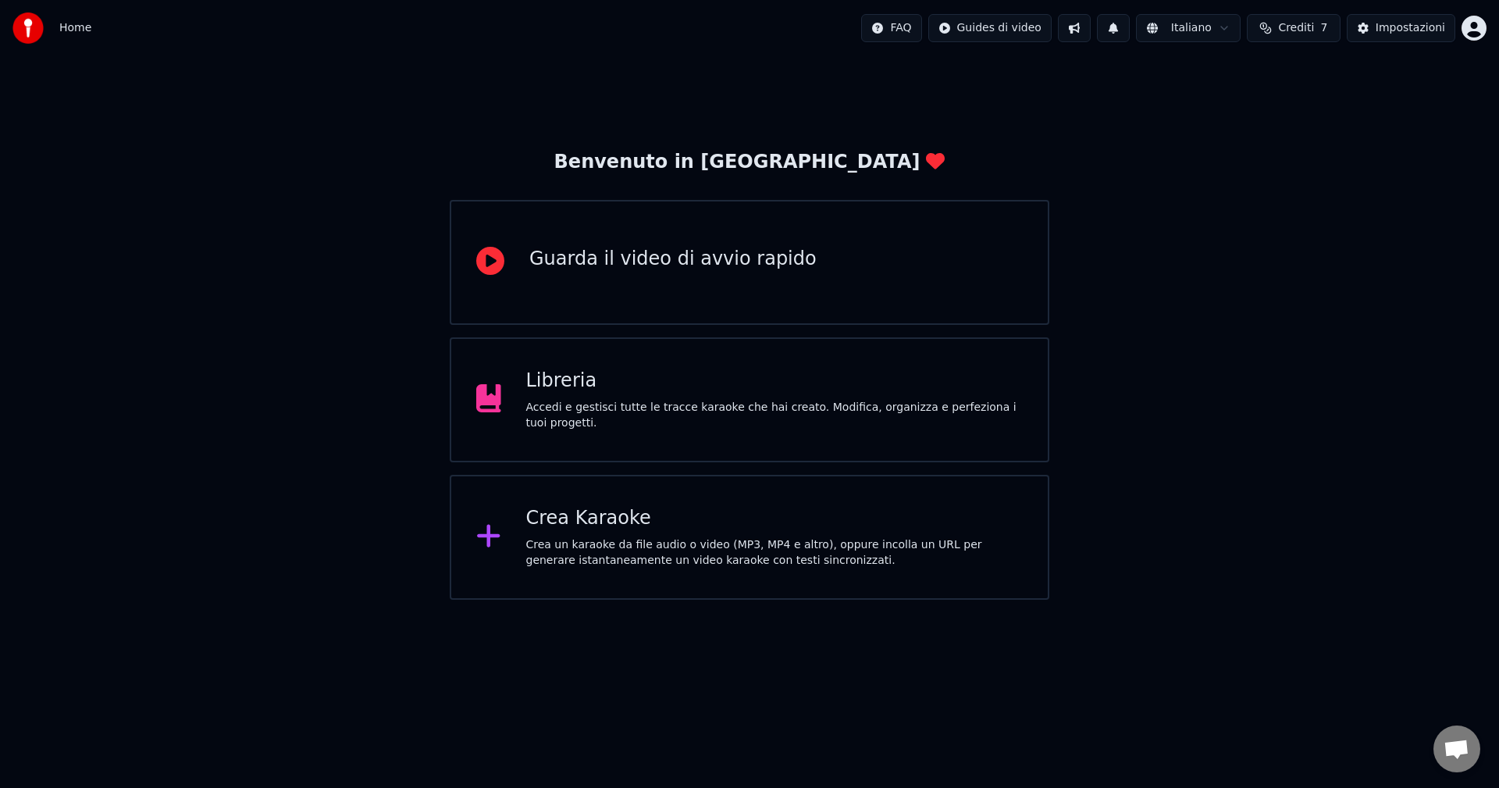
click at [586, 415] on div "Accedi e gestisci tutte le tracce karaoke che hai creato. Modifica, organizza e…" at bounding box center [774, 415] width 497 height 31
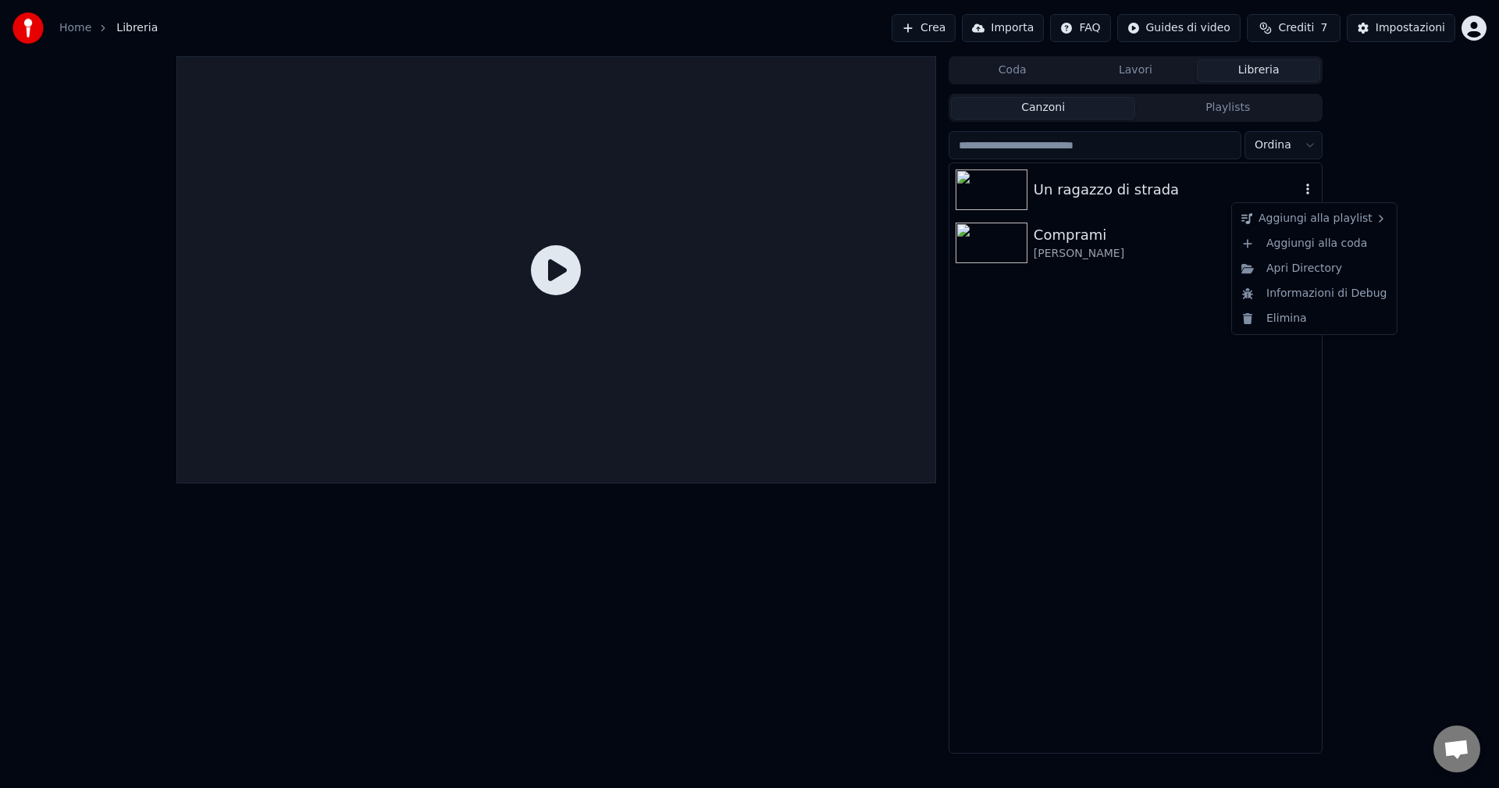
click at [1304, 190] on icon "button" at bounding box center [1308, 189] width 16 height 12
drag, startPoint x: 1048, startPoint y: 474, endPoint x: 1056, endPoint y: 462, distance: 14.1
click at [1050, 472] on div "Un ragazzo di strada Comprami Viola Valentino" at bounding box center [1135, 457] width 372 height 589
